Goal: Complete application form: Complete application form

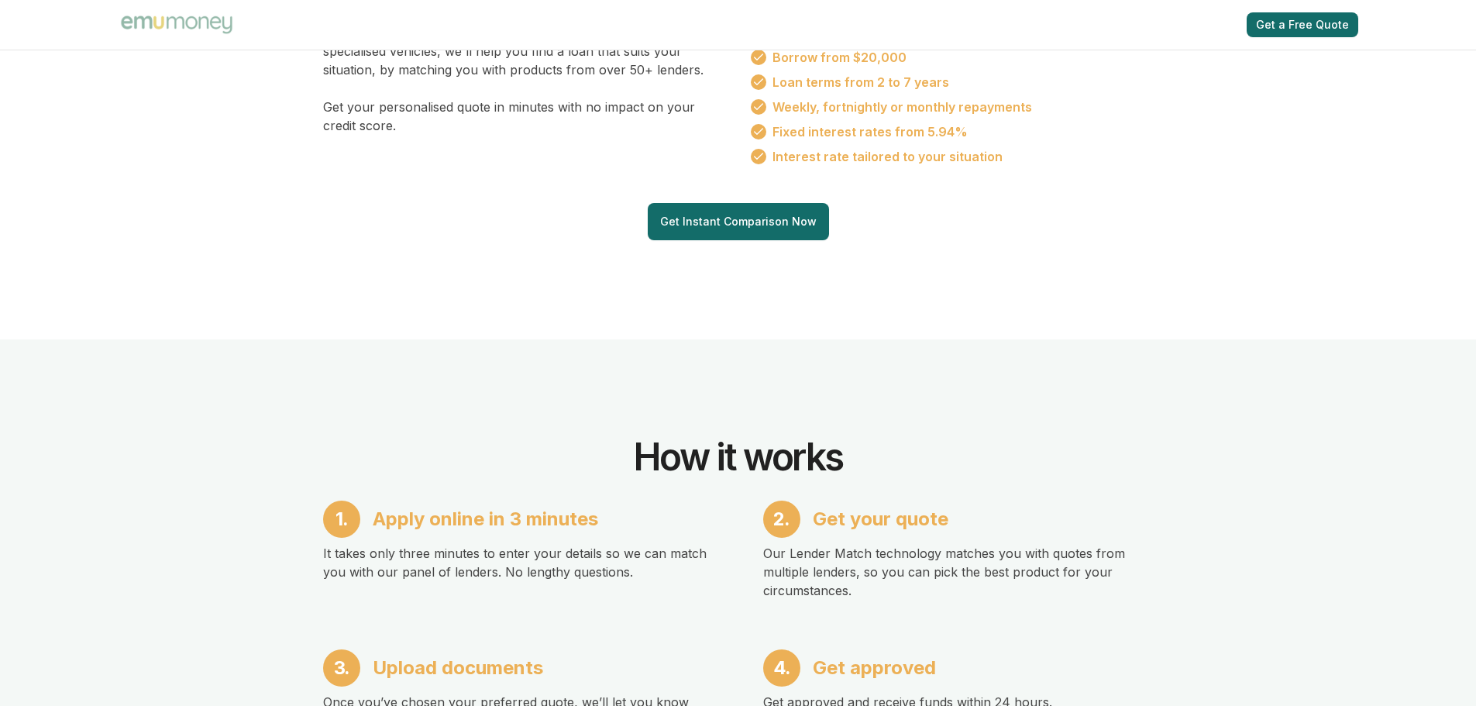
scroll to position [1162, 0]
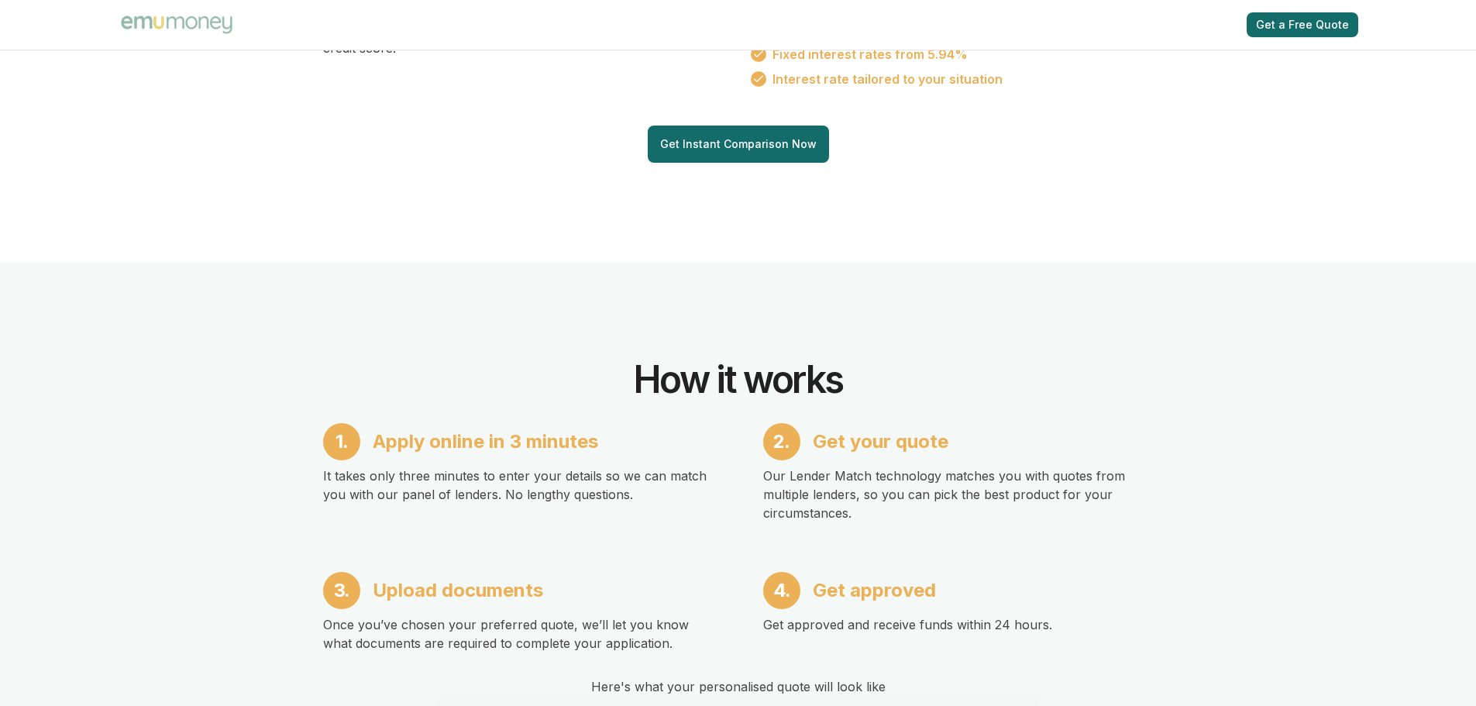
click at [729, 143] on link "Get Instant Comparison Now" at bounding box center [738, 143] width 157 height 15
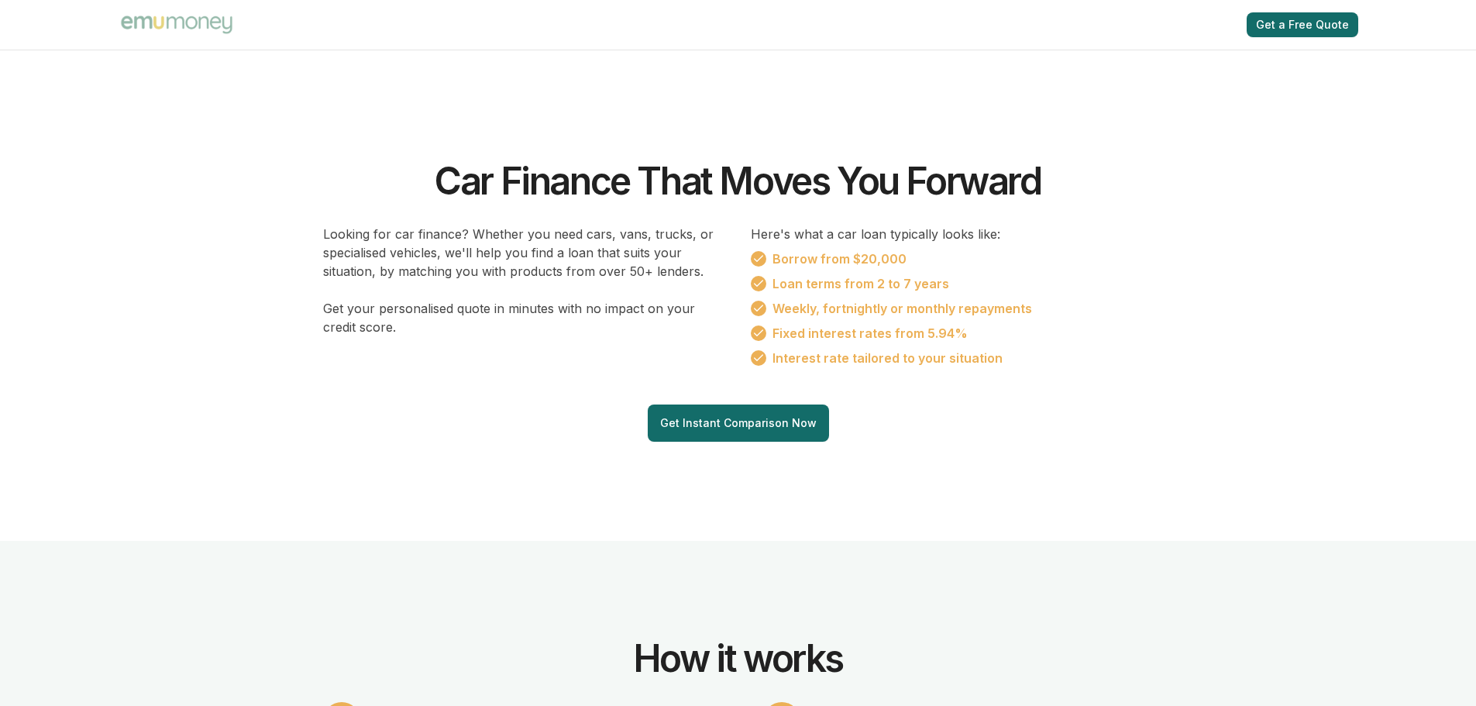
scroll to position [603, 0]
